Goal: Communication & Community: Answer question/provide support

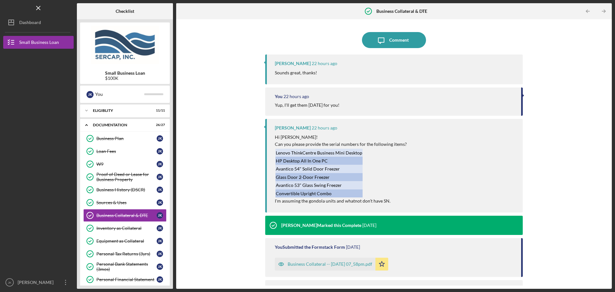
scroll to position [15, 0]
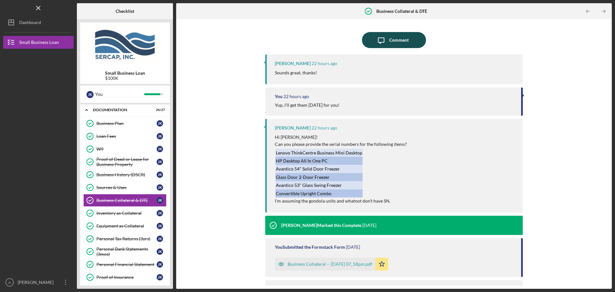
click at [400, 40] on div "Comment" at bounding box center [399, 40] width 20 height 16
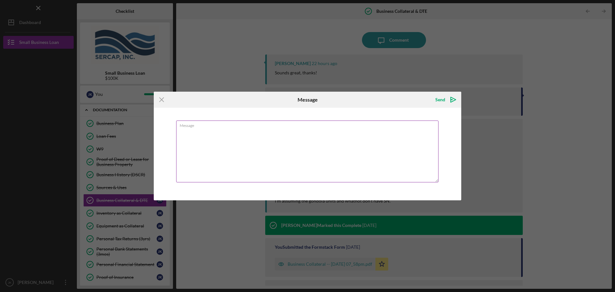
click at [292, 138] on textarea "Message" at bounding box center [307, 151] width 262 height 62
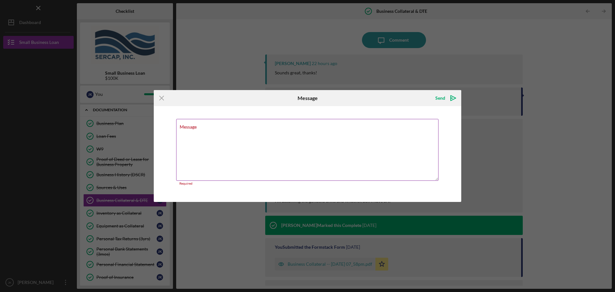
click at [250, 128] on div "Message Required" at bounding box center [307, 152] width 263 height 67
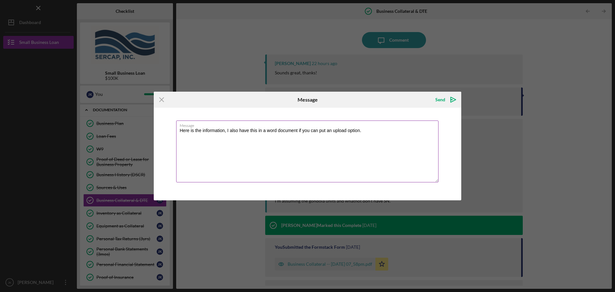
paste textarea "Lenovo Think Centre Business Mini Desktop Model: ThinkCentre M60e Serial #: YJ0…"
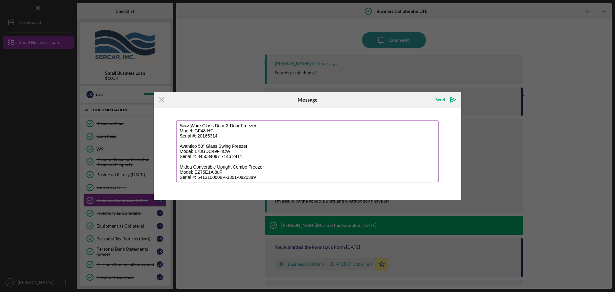
scroll to position [82, 0]
type textarea "Here is the information, I also have this in a word document if you can put an …"
click at [436, 100] on div "Send" at bounding box center [440, 99] width 10 height 13
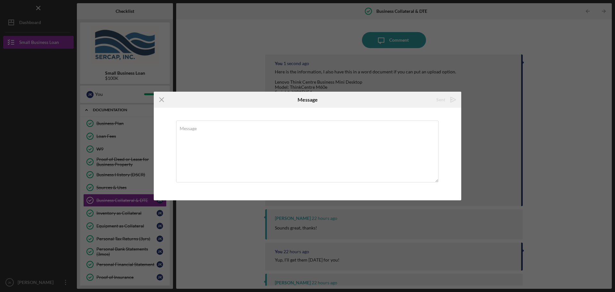
scroll to position [0, 0]
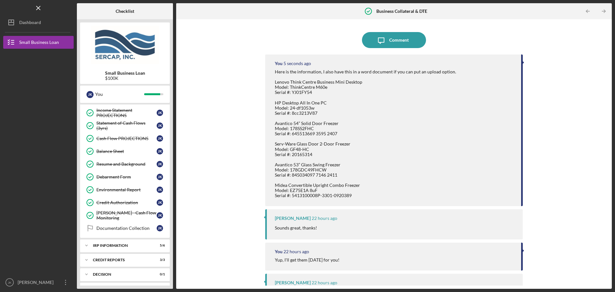
scroll to position [271, 0]
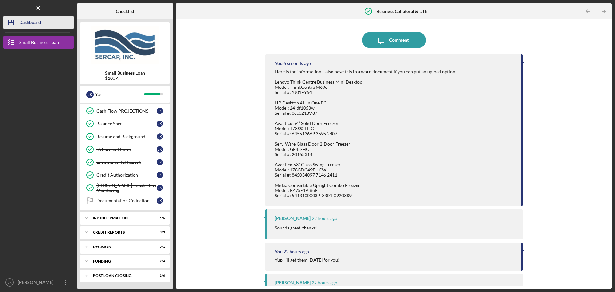
click at [29, 21] on div "Dashboard" at bounding box center [30, 23] width 22 height 14
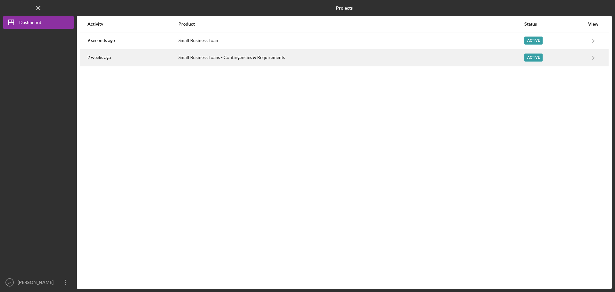
click at [436, 59] on div "Small Business Loans - Contingencies & Requirements" at bounding box center [350, 58] width 345 height 16
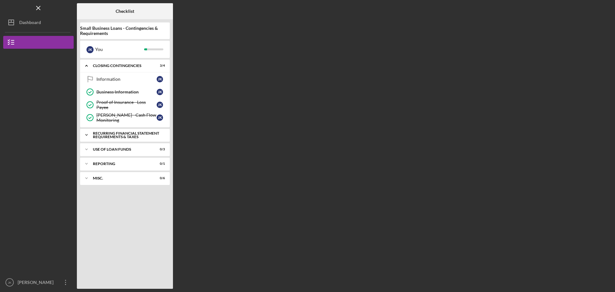
click at [115, 131] on div "Recurring Financial Statement Requirements & Taxes" at bounding box center [127, 134] width 69 height 7
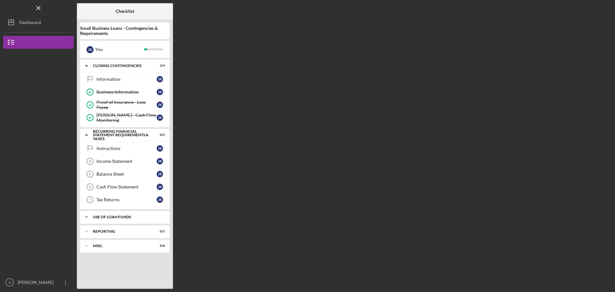
click at [120, 220] on div "Icon/Expander Use of Loan Funds 0 / 3" at bounding box center [125, 217] width 90 height 13
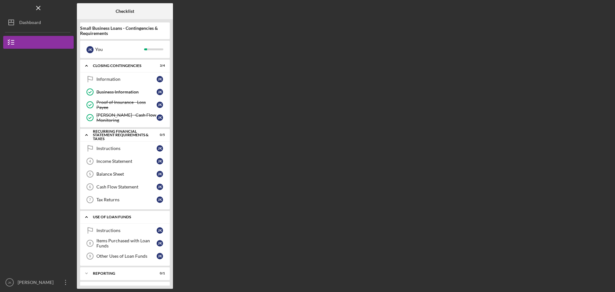
scroll to position [12, 0]
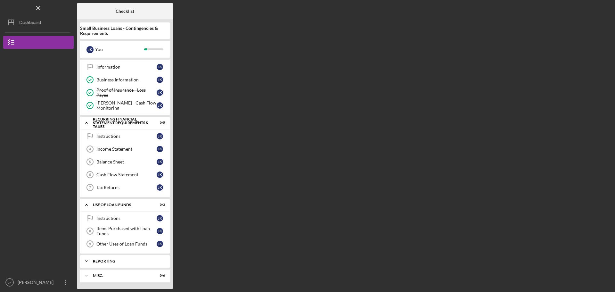
click at [121, 258] on div "Icon/Expander Reporting 0 / 1" at bounding box center [125, 261] width 90 height 13
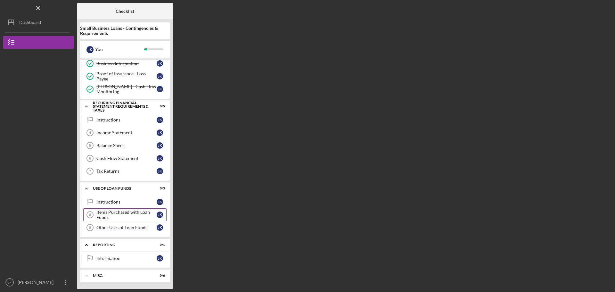
click at [120, 214] on div "Items Purchased with Loan Funds" at bounding box center [126, 215] width 60 height 10
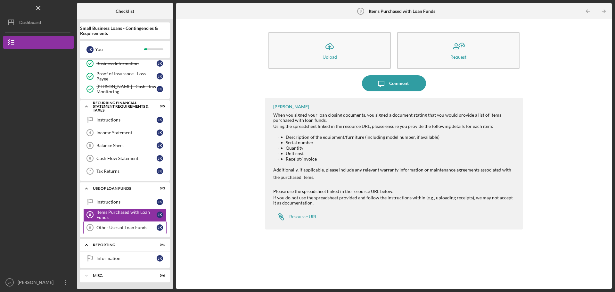
click at [115, 230] on div "Other Uses of Loan Funds" at bounding box center [126, 227] width 60 height 5
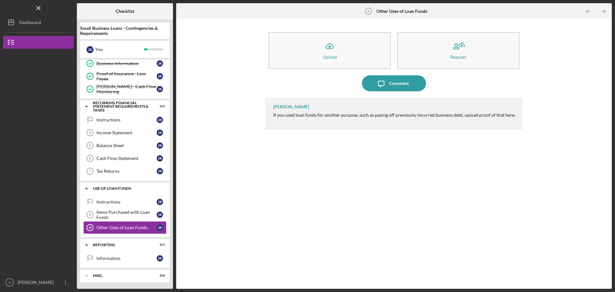
click at [121, 188] on div "Use of Loan Funds" at bounding box center [127, 188] width 69 height 4
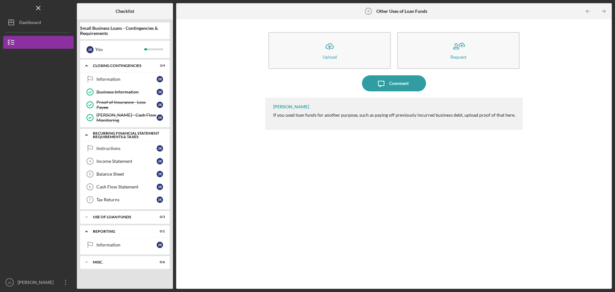
click at [112, 135] on div "Recurring Financial Statement Requirements & Taxes" at bounding box center [127, 134] width 69 height 7
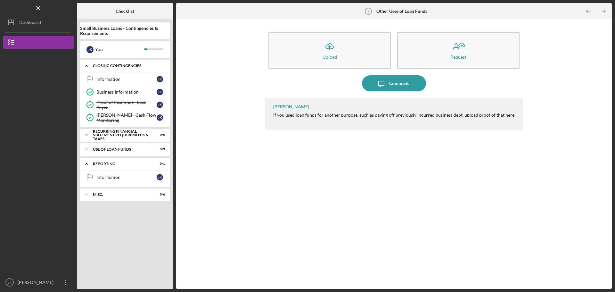
click at [118, 63] on div "Icon/Expander Closing Contingencies 3 / 4" at bounding box center [125, 65] width 90 height 13
